Goal: Task Accomplishment & Management: Manage account settings

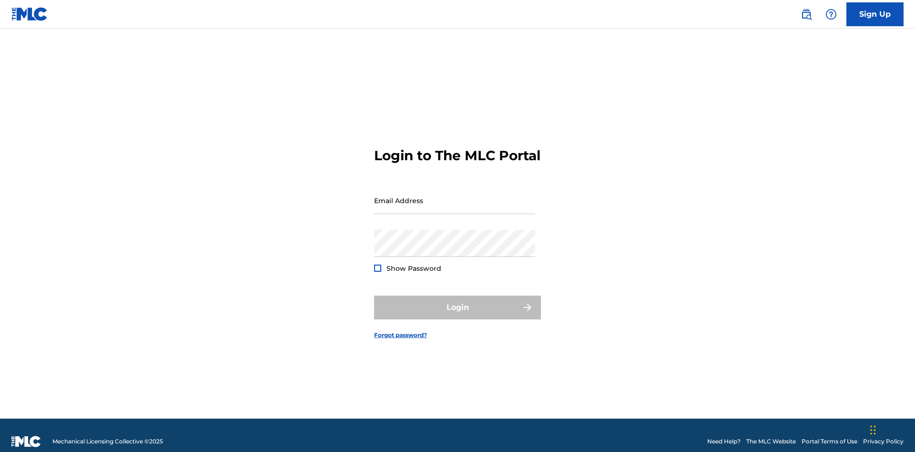
scroll to position [12, 0]
click at [454, 196] on input "Email Address" at bounding box center [454, 200] width 161 height 27
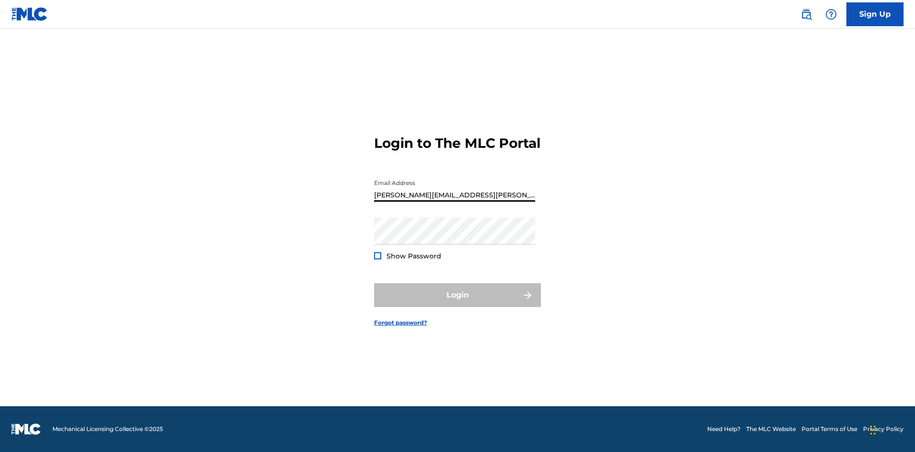
type input "Krystal.Ribble@themlc.com"
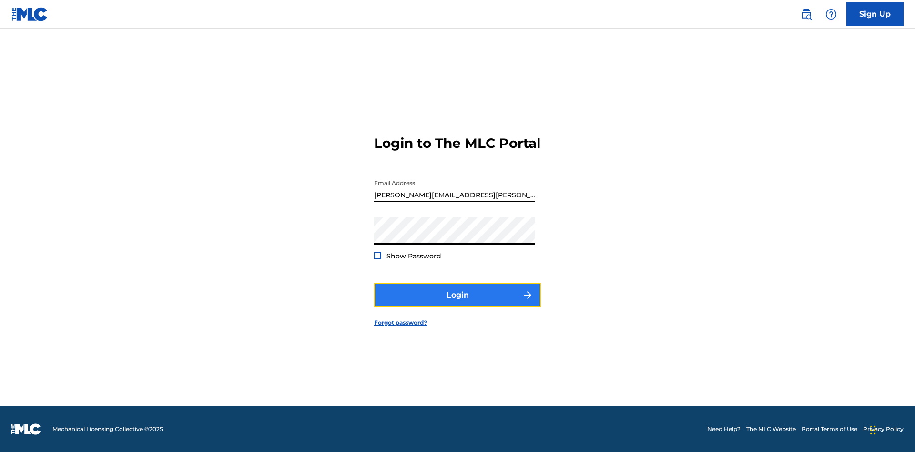
click at [457, 303] on button "Login" at bounding box center [457, 295] width 167 height 24
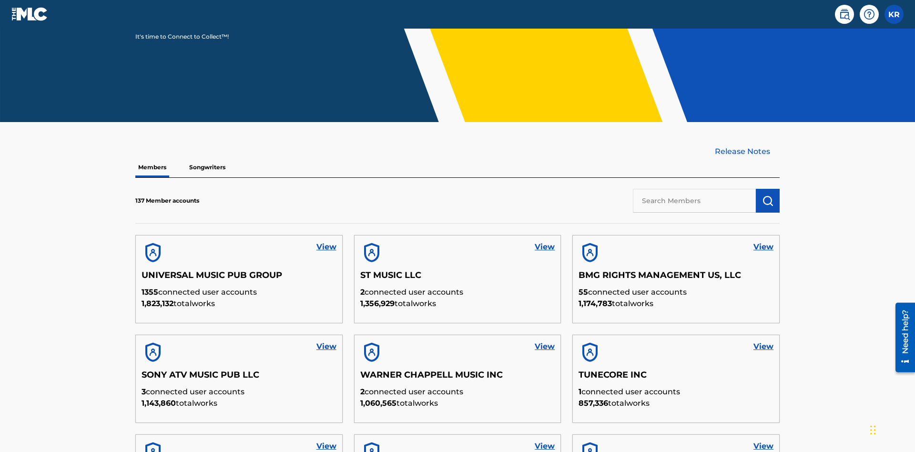
click at [694, 189] on input "text" at bounding box center [694, 201] width 123 height 24
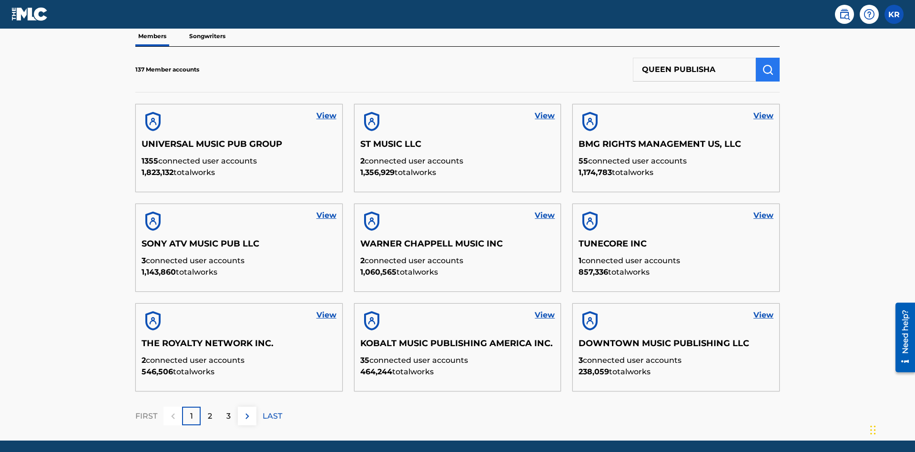
type input "QUEEN PUBLISHA"
click at [767, 64] on img "submit" at bounding box center [767, 69] width 11 height 11
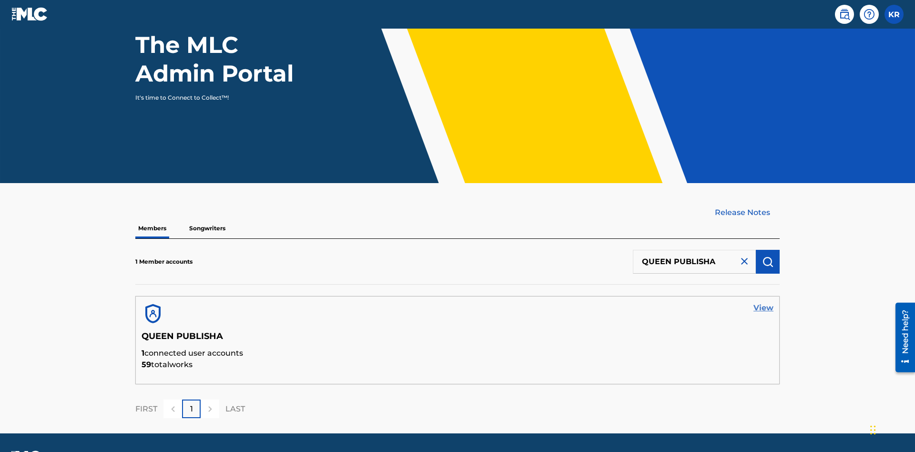
click at [763, 302] on link "View" at bounding box center [763, 307] width 20 height 11
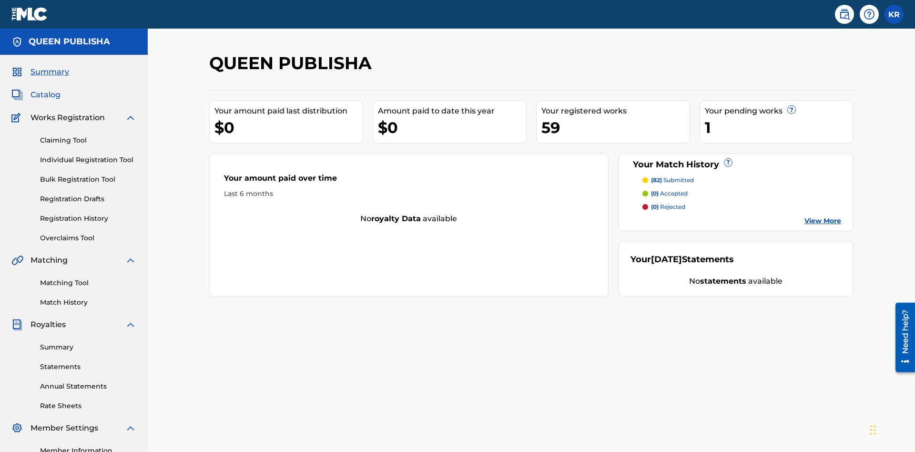
click at [45, 89] on span "Catalog" at bounding box center [45, 94] width 30 height 11
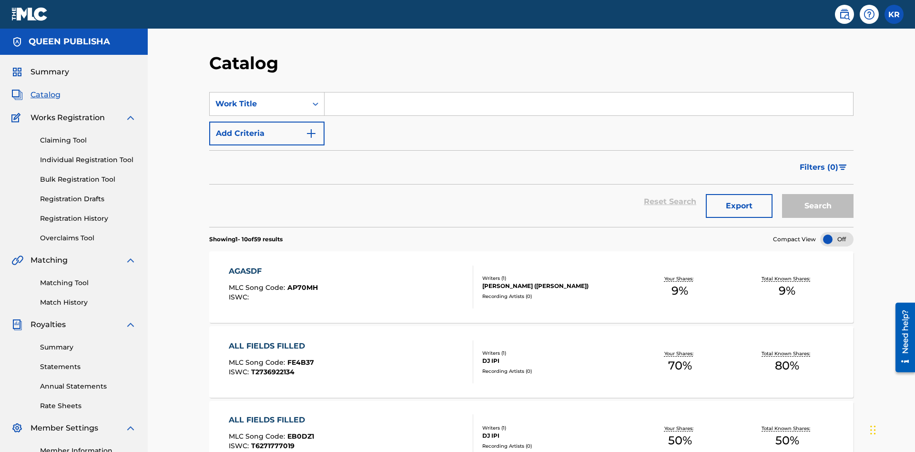
click at [588, 92] on input "Search Form" at bounding box center [588, 103] width 528 height 23
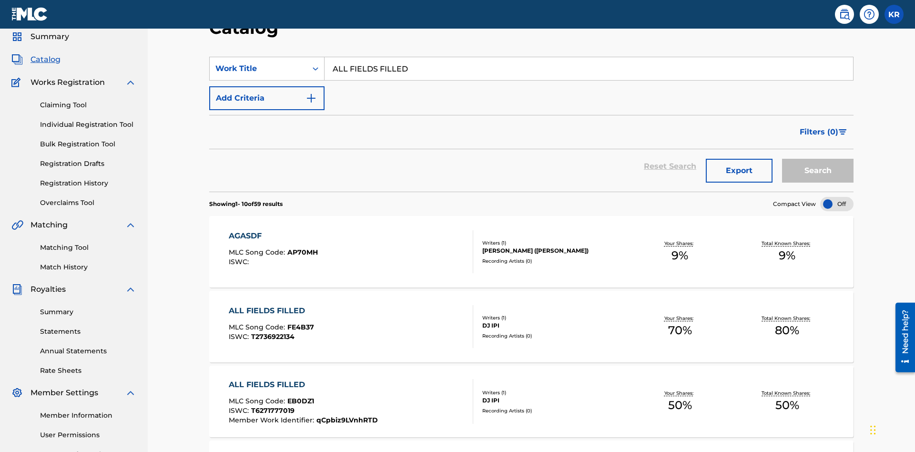
type input "ALL FIELDS FILLED"
click at [817, 159] on button "Search" at bounding box center [817, 171] width 71 height 24
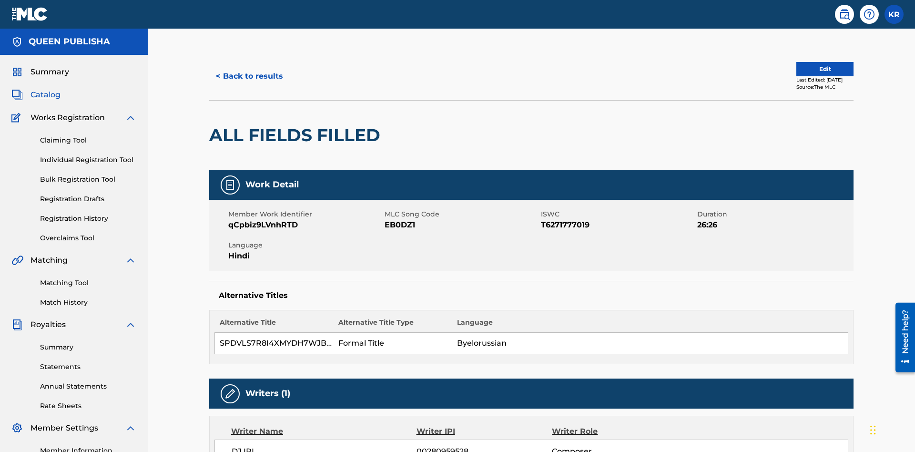
scroll to position [5, 0]
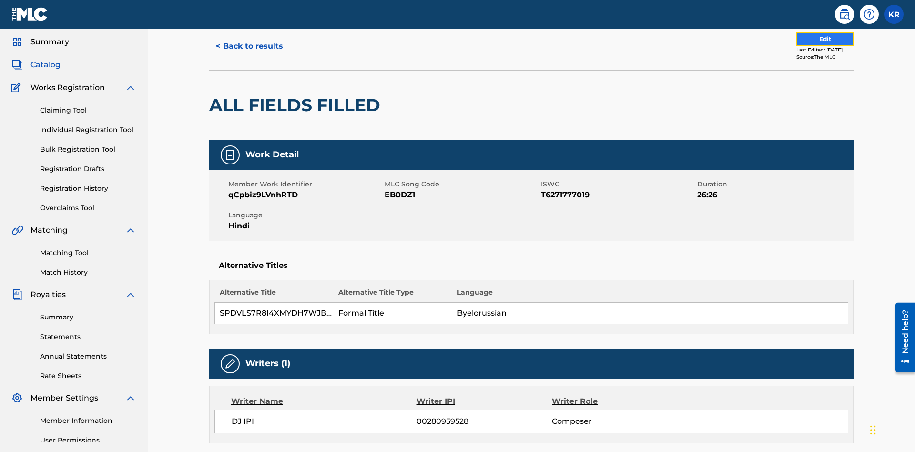
click at [813, 46] on button "Edit" at bounding box center [824, 39] width 57 height 14
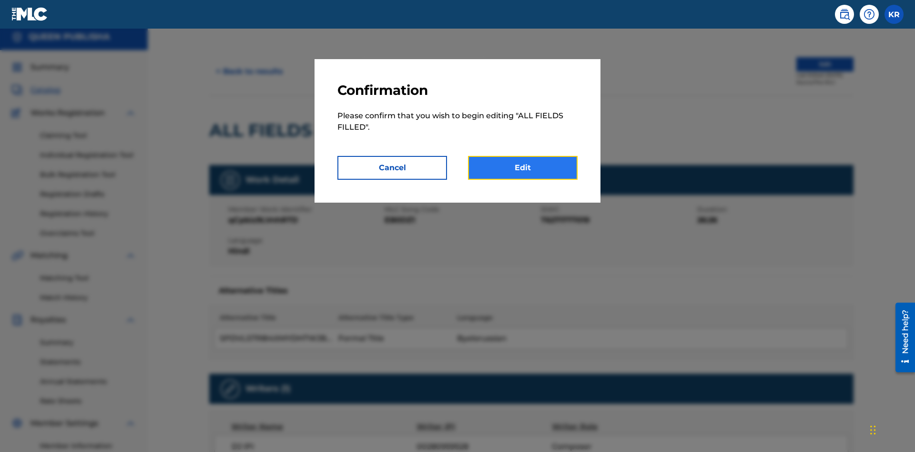
click at [523, 168] on link "Edit" at bounding box center [523, 168] width 110 height 24
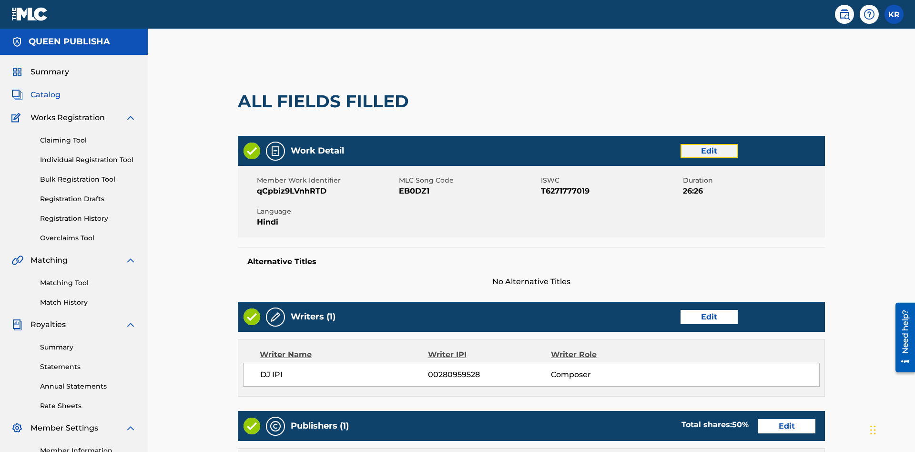
click at [680, 144] on link "Edit" at bounding box center [708, 151] width 57 height 14
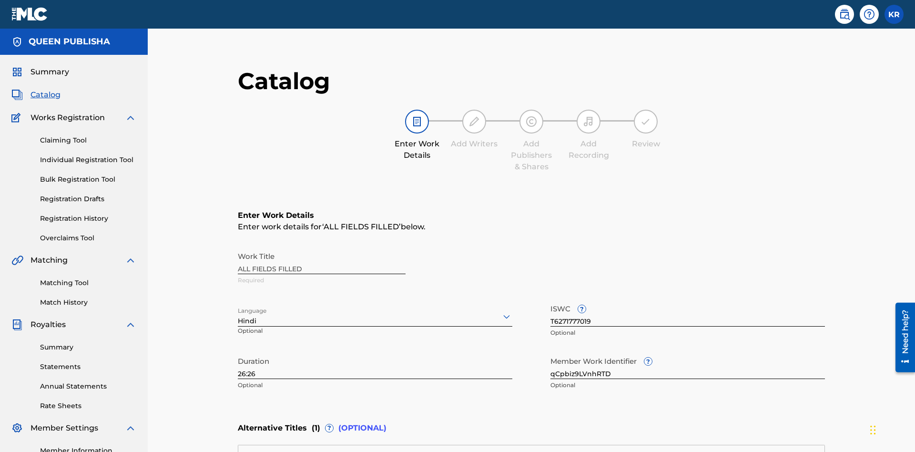
click at [238, 352] on input "26:26" at bounding box center [375, 365] width 274 height 27
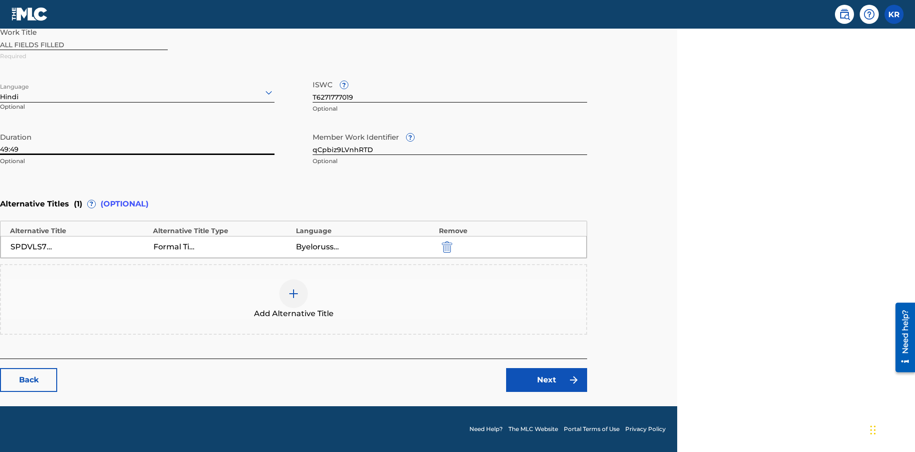
type input "49:49"
click at [269, 92] on icon at bounding box center [268, 92] width 11 height 11
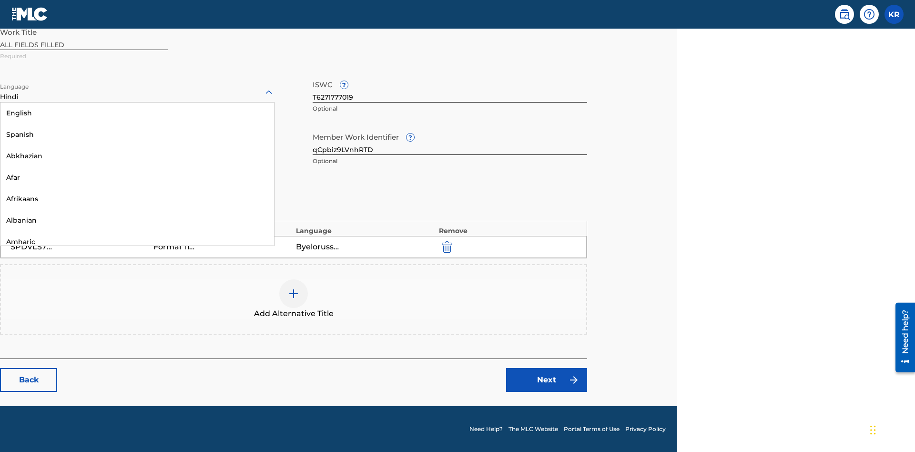
scroll to position [915, 0]
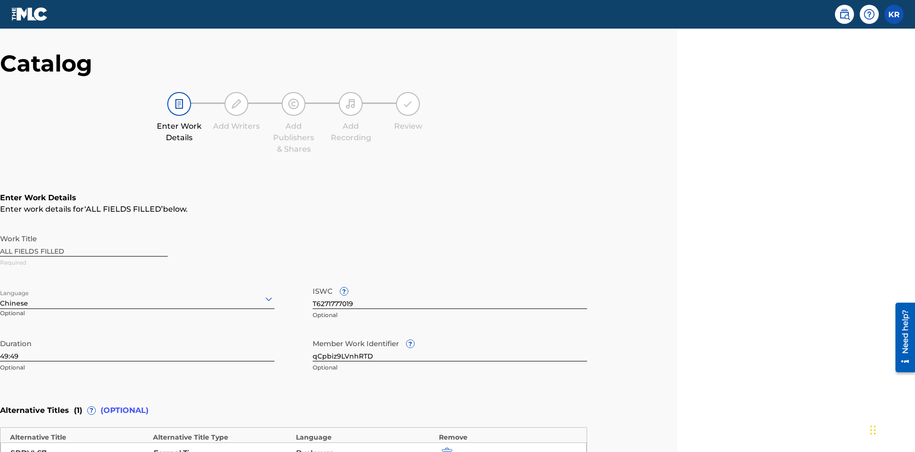
click at [450, 334] on input "qCpbiz9LVnhRTD" at bounding box center [449, 347] width 274 height 27
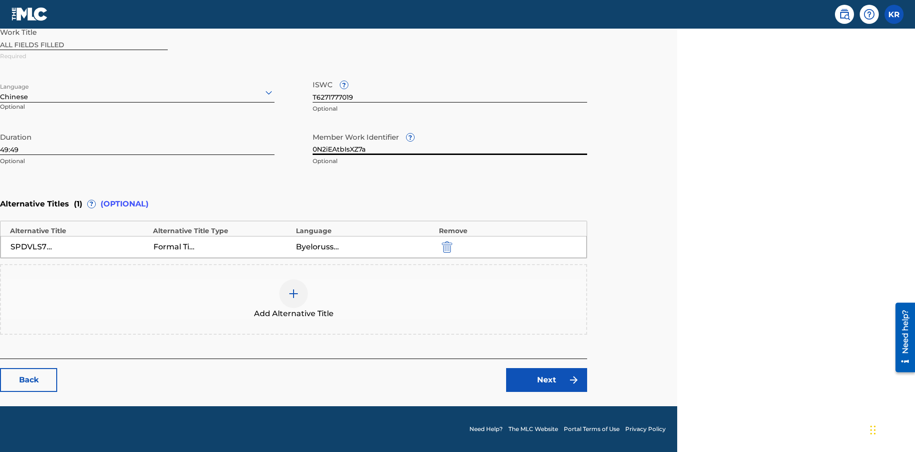
type input "0N2iEAtbIsXZ7a"
click at [450, 89] on input "T6271777019" at bounding box center [449, 88] width 274 height 27
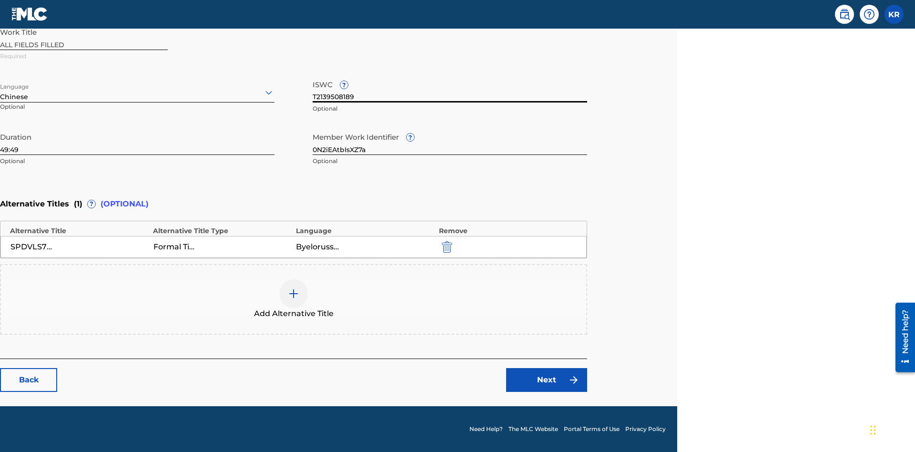
type input "T2139508189"
click at [445, 246] on img "submit" at bounding box center [447, 246] width 10 height 11
click at [293, 299] on img at bounding box center [293, 293] width 11 height 11
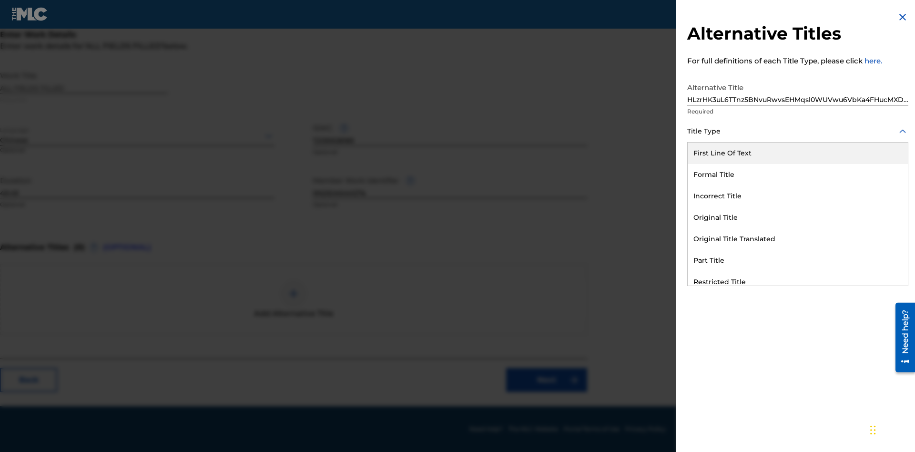
click at [797, 153] on div "First Line Of Text" at bounding box center [797, 152] width 220 height 21
click at [797, 174] on div at bounding box center [797, 174] width 221 height 12
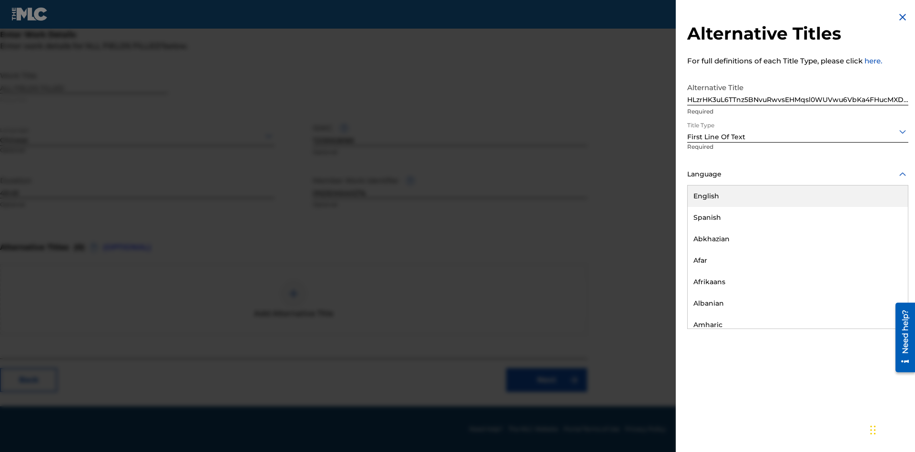
click at [879, 230] on button "Add Title" at bounding box center [879, 230] width 57 height 24
click at [546, 380] on link "Next" at bounding box center [546, 380] width 81 height 24
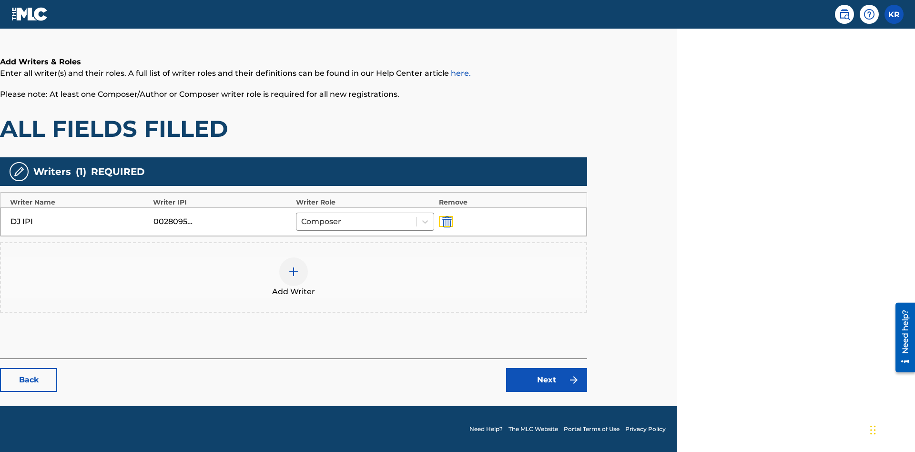
click at [445, 221] on img "submit" at bounding box center [447, 221] width 10 height 11
click at [293, 266] on img at bounding box center [293, 271] width 11 height 11
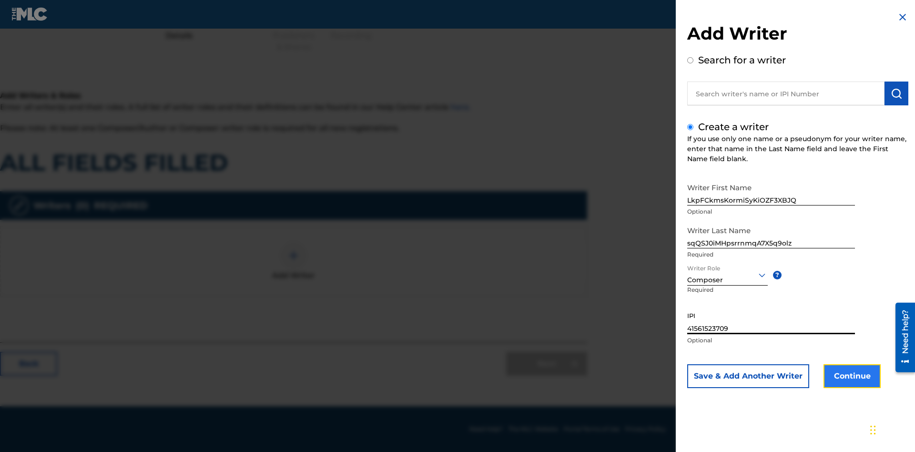
click at [850, 376] on button "Continue" at bounding box center [851, 376] width 57 height 24
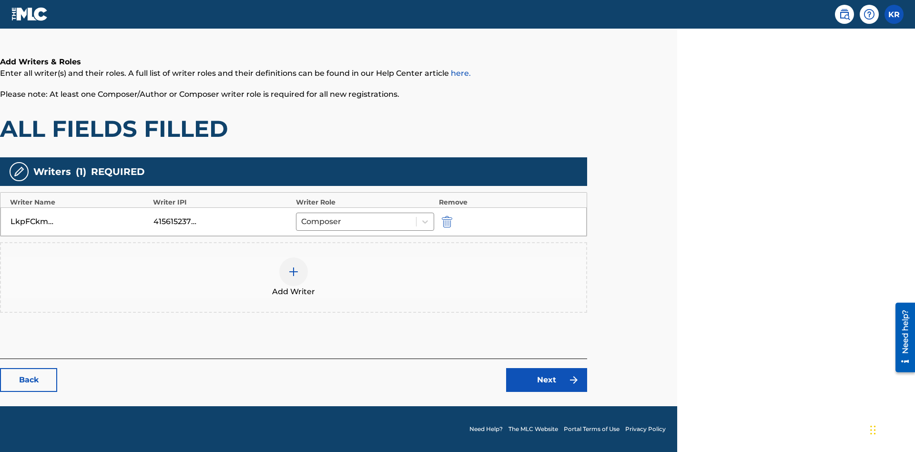
click at [293, 277] on div at bounding box center [293, 271] width 29 height 29
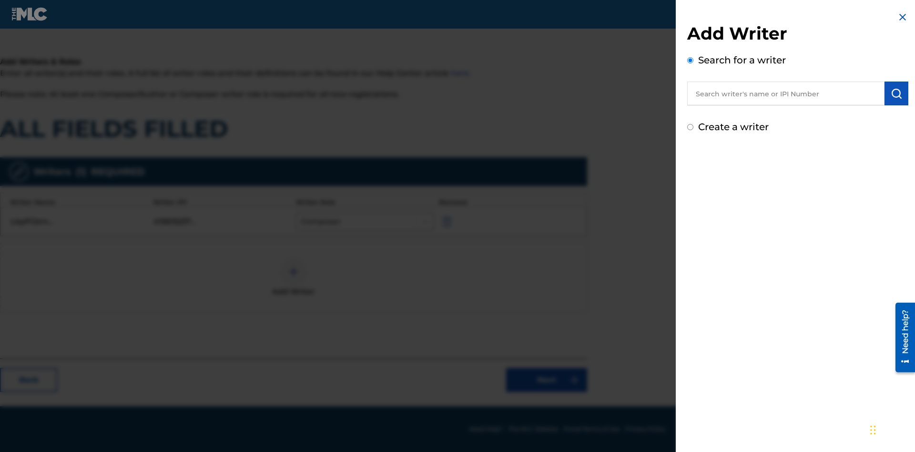
click at [690, 127] on input "Create a writer" at bounding box center [690, 127] width 6 height 6
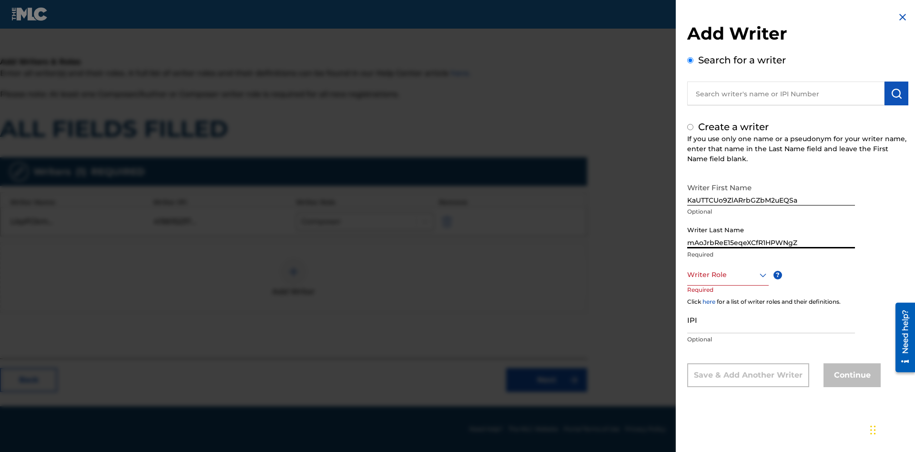
click at [727, 274] on div at bounding box center [727, 275] width 81 height 12
click at [771, 320] on input "IPI" at bounding box center [771, 319] width 168 height 27
click at [850, 376] on button "Continue" at bounding box center [851, 375] width 57 height 24
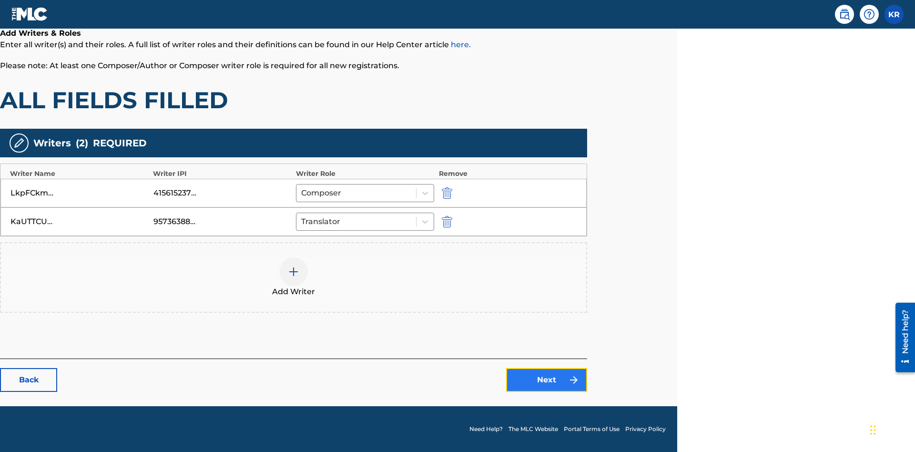
click at [546, 380] on link "Next" at bounding box center [546, 380] width 81 height 24
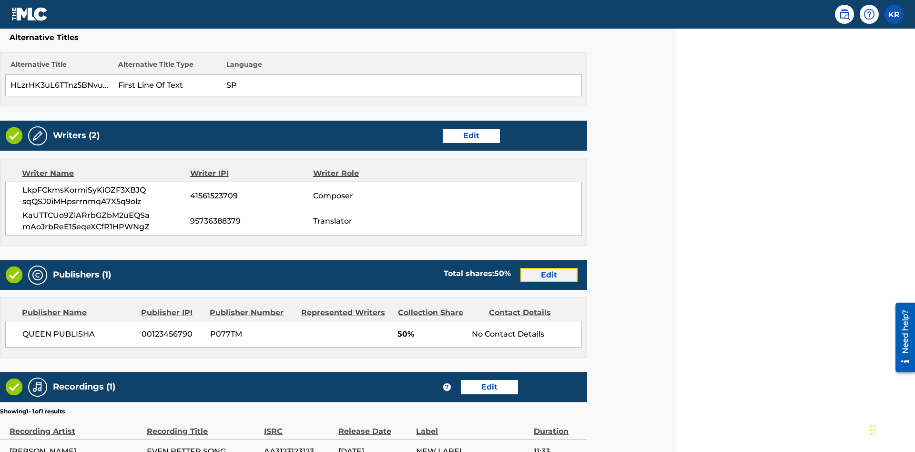
click at [549, 268] on link "Edit" at bounding box center [548, 275] width 57 height 14
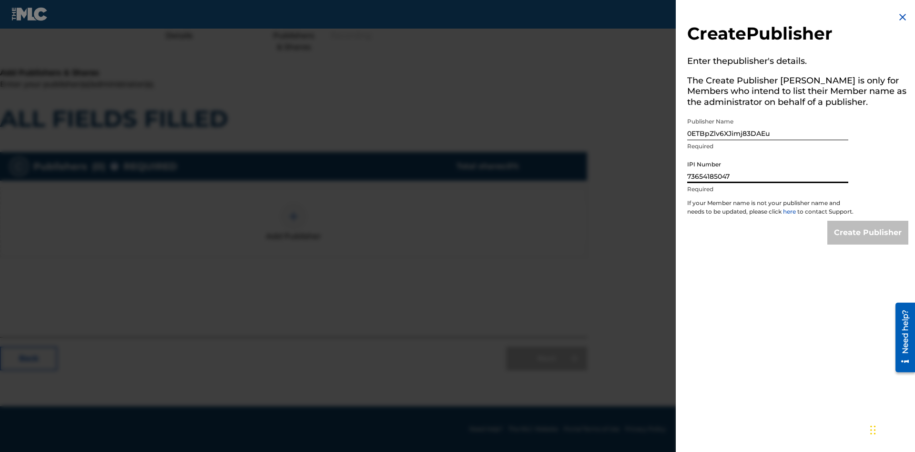
click at [868, 241] on input "Create Publisher" at bounding box center [867, 233] width 81 height 24
click at [868, 221] on input "Create Publisher" at bounding box center [867, 233] width 81 height 24
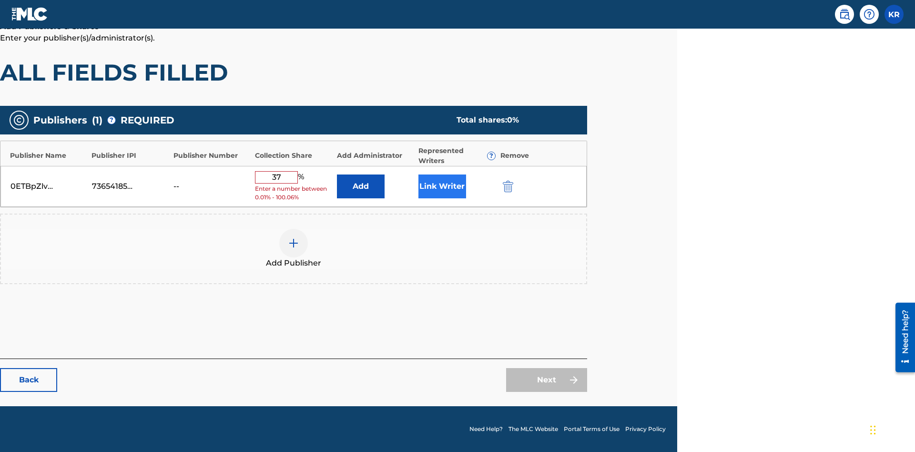
type input "37"
click at [442, 190] on button "Link Writer" at bounding box center [442, 186] width 48 height 24
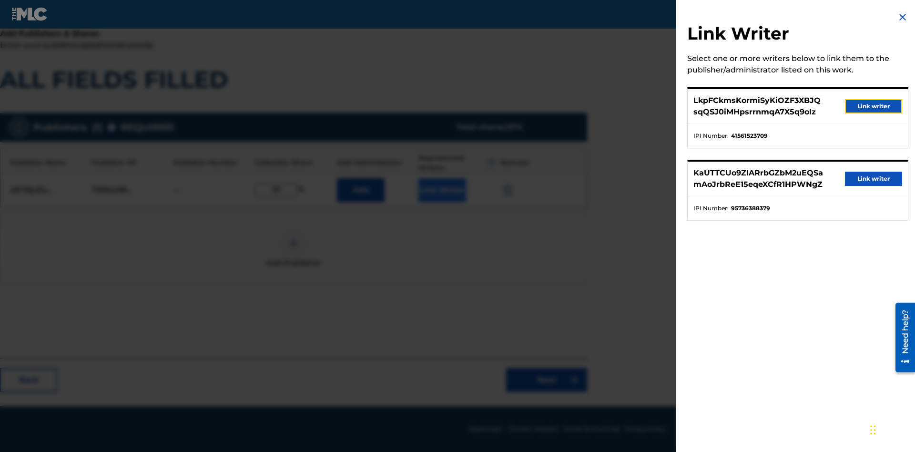
click at [873, 106] on button "Link writer" at bounding box center [873, 106] width 57 height 14
click at [442, 190] on button "Link Writer" at bounding box center [442, 190] width 48 height 24
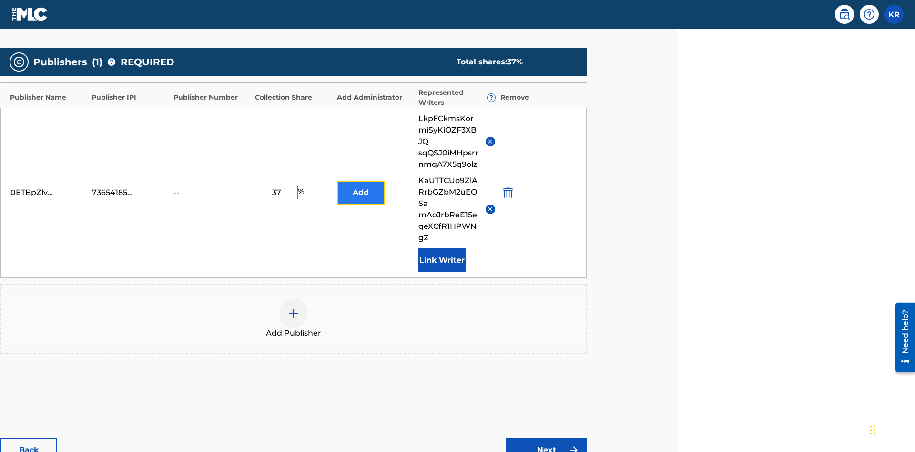
click at [360, 181] on button "Add" at bounding box center [361, 193] width 48 height 24
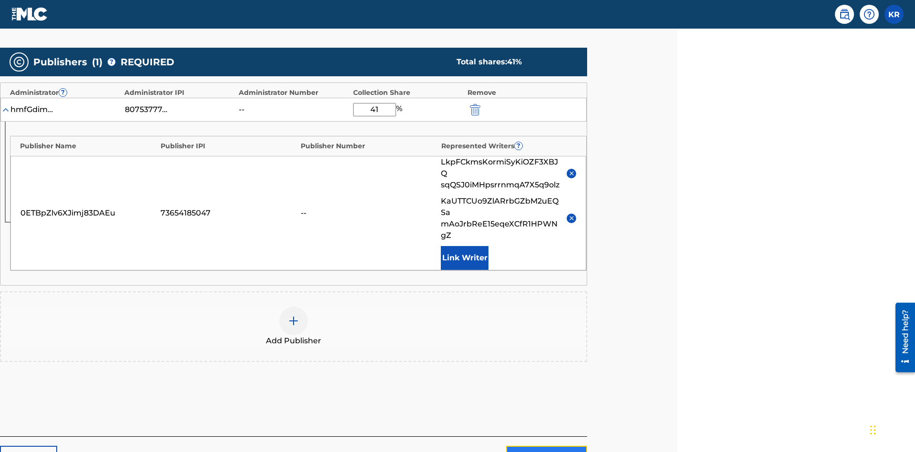
click at [546, 445] on link "Next" at bounding box center [546, 457] width 81 height 24
